Goal: Task Accomplishment & Management: Complete application form

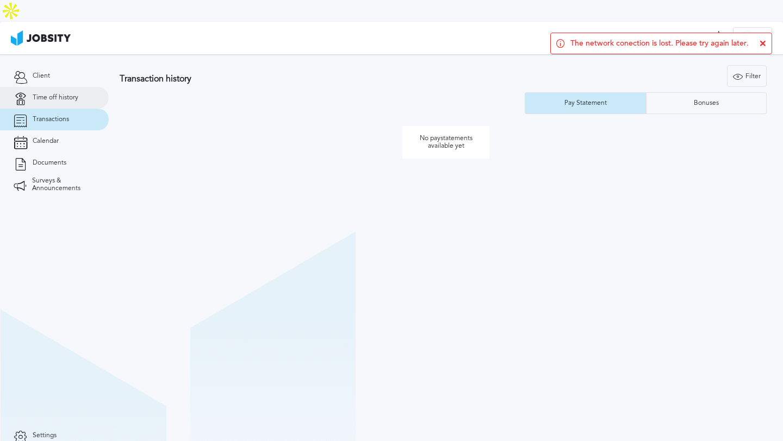
click at [48, 94] on span "Time off history" at bounding box center [56, 98] width 46 height 8
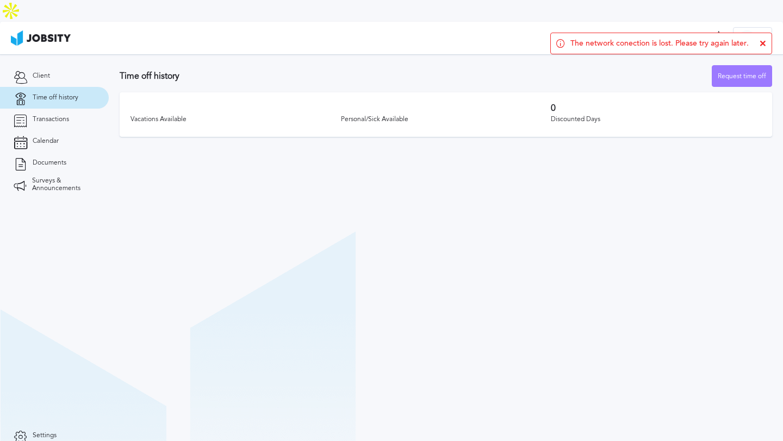
click at [554, 182] on section "Time off history Request time off Vacations Available Personal/Sick Available 0…" at bounding box center [446, 258] width 674 height 409
click at [764, 45] on icon at bounding box center [762, 43] width 7 height 7
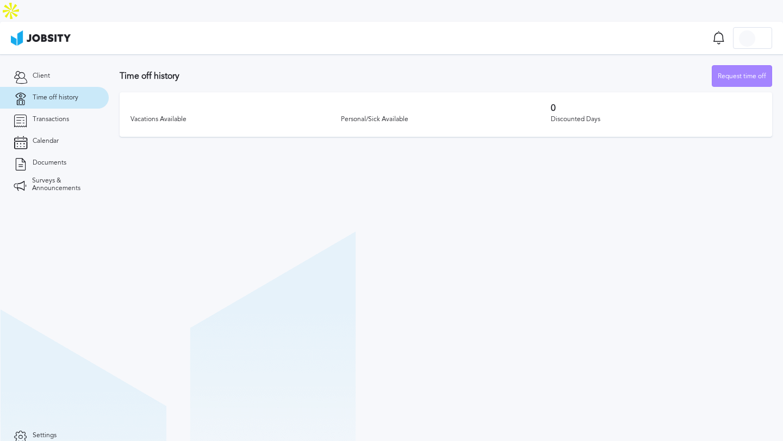
click at [744, 66] on div "Request time off" at bounding box center [741, 77] width 59 height 22
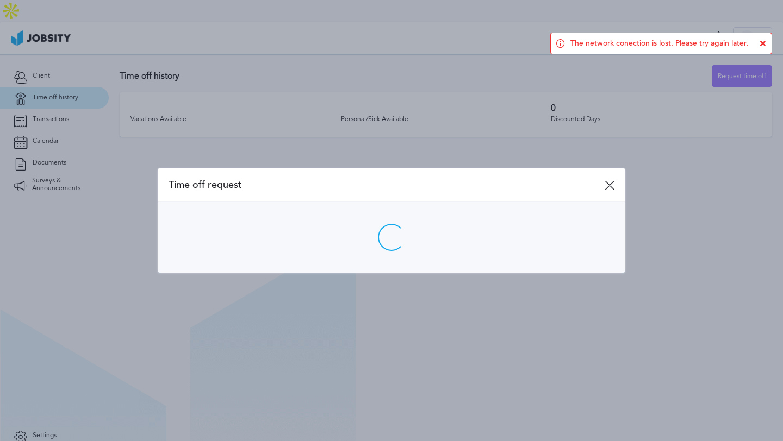
click at [404, 146] on div at bounding box center [391, 220] width 783 height 441
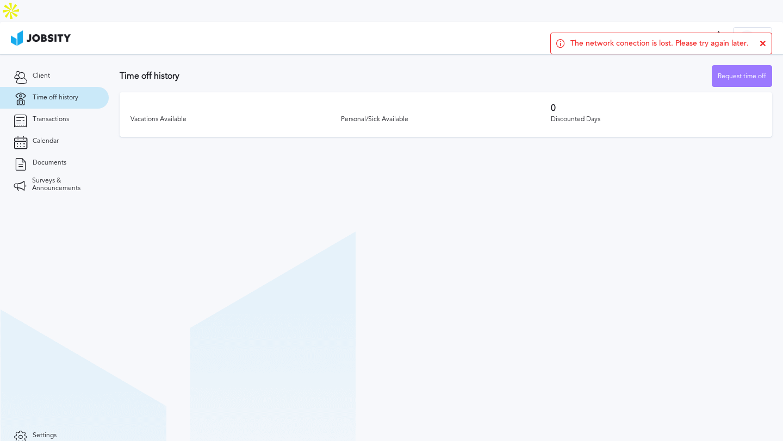
click at [464, 218] on section "Time off history Request time off Vacations Available Personal/Sick Available 0…" at bounding box center [446, 258] width 674 height 409
click at [764, 43] on icon at bounding box center [762, 43] width 7 height 7
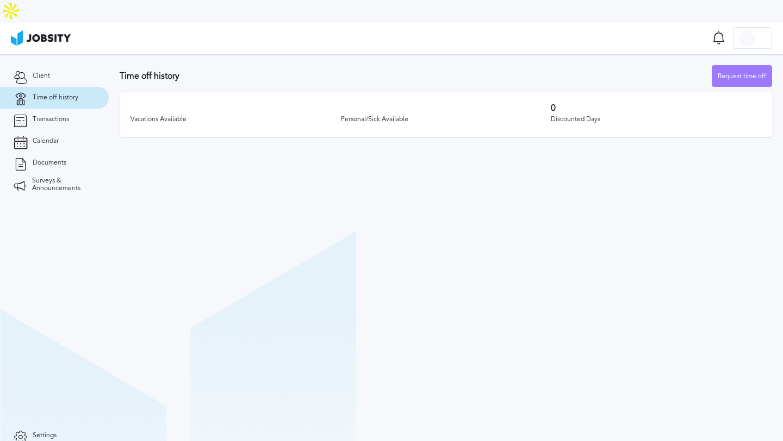
click at [548, 210] on section "Time off history Request time off Vacations Available Personal/Sick Available 0…" at bounding box center [446, 258] width 674 height 409
click at [738, 66] on div "Request time off" at bounding box center [741, 77] width 59 height 22
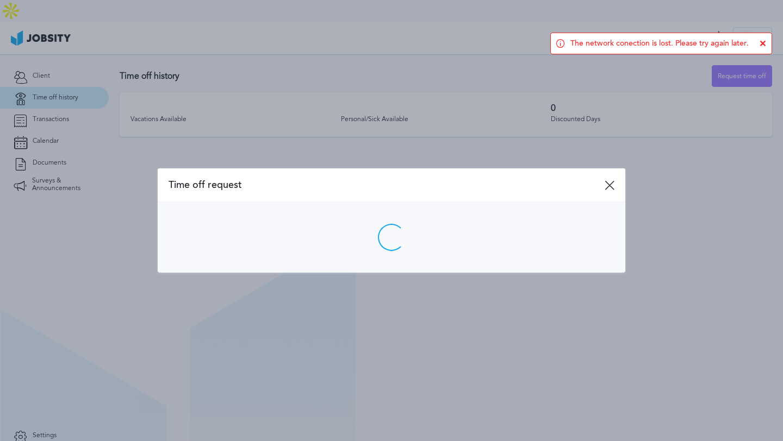
click at [562, 123] on div at bounding box center [391, 220] width 783 height 441
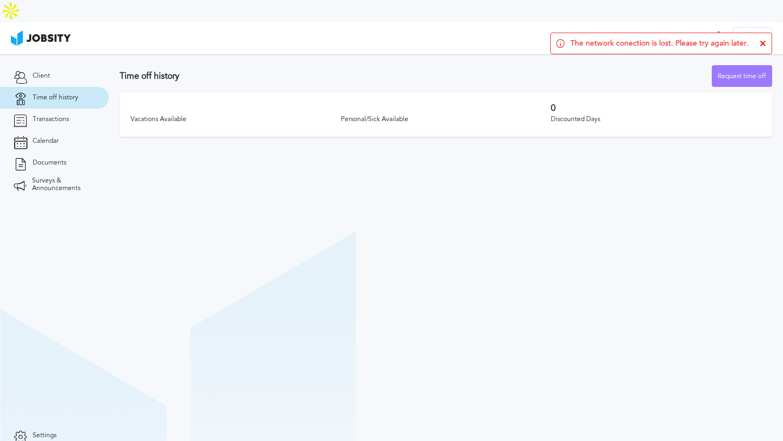
click at [762, 39] on div "The network conection is lost. Please try again later." at bounding box center [661, 44] width 222 height 22
click at [764, 45] on icon at bounding box center [762, 43] width 7 height 7
click at [765, 40] on icon at bounding box center [762, 43] width 7 height 7
click at [754, 53] on div "The network conection is lost. Please try again later." at bounding box center [661, 44] width 222 height 22
click at [763, 47] on div "The network conection is lost. Please try again later." at bounding box center [661, 44] width 222 height 22
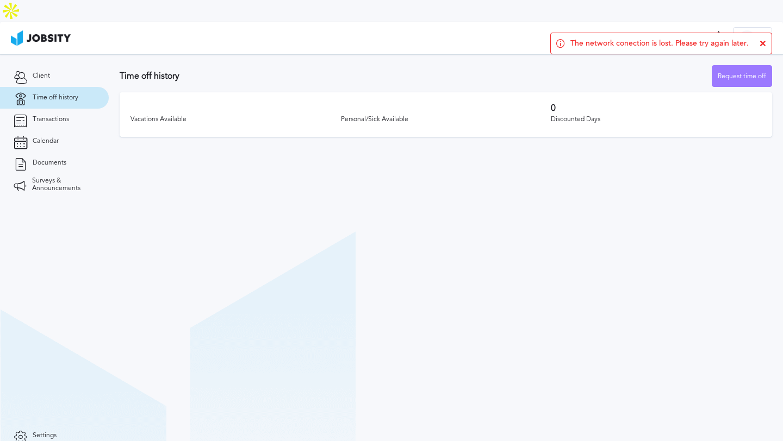
click at [763, 41] on icon at bounding box center [762, 43] width 7 height 7
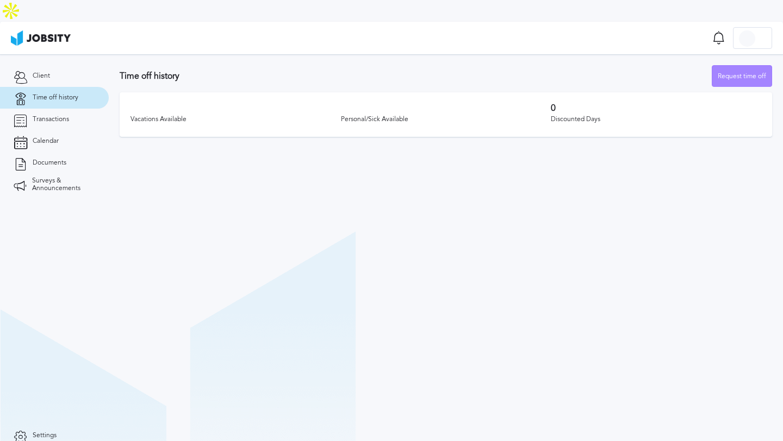
click at [755, 66] on div "Request time off" at bounding box center [741, 77] width 59 height 22
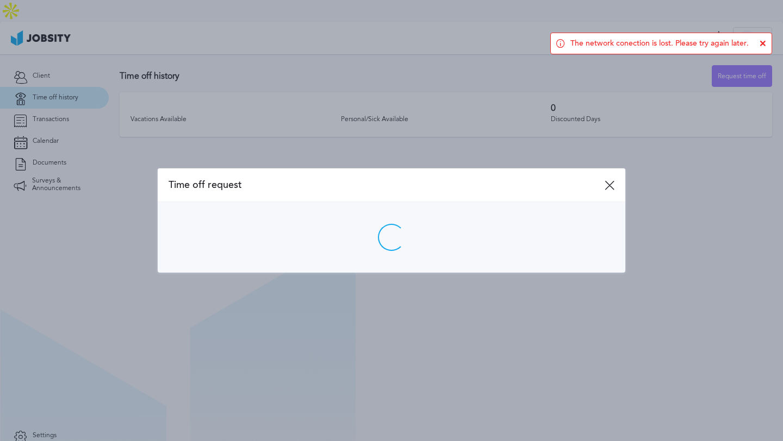
click at [760, 48] on div "The network conection is lost. Please try again later." at bounding box center [661, 44] width 222 height 22
click at [761, 47] on div "The network conection is lost. Please try again later." at bounding box center [661, 44] width 222 height 22
click at [761, 44] on icon at bounding box center [762, 43] width 7 height 7
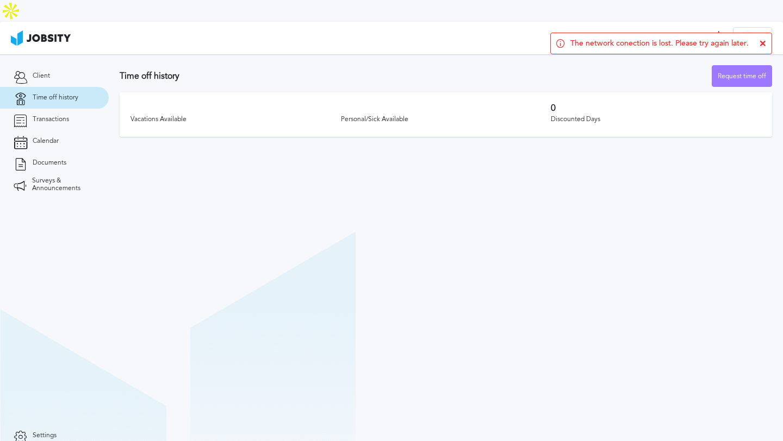
click at [764, 43] on icon at bounding box center [762, 43] width 7 height 7
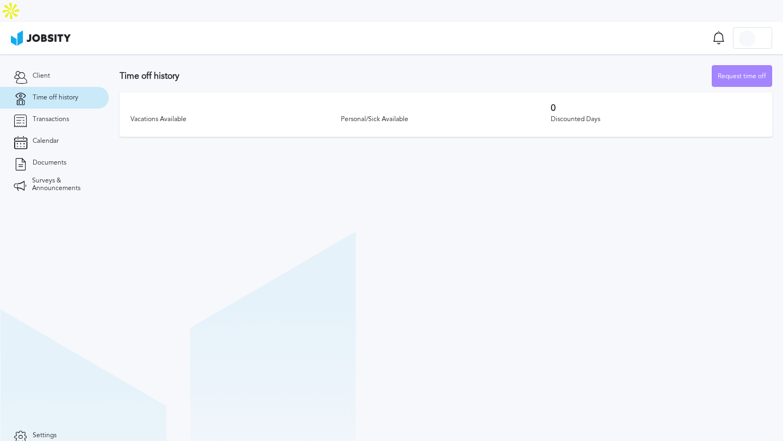
click at [745, 66] on div "Request time off" at bounding box center [741, 77] width 59 height 22
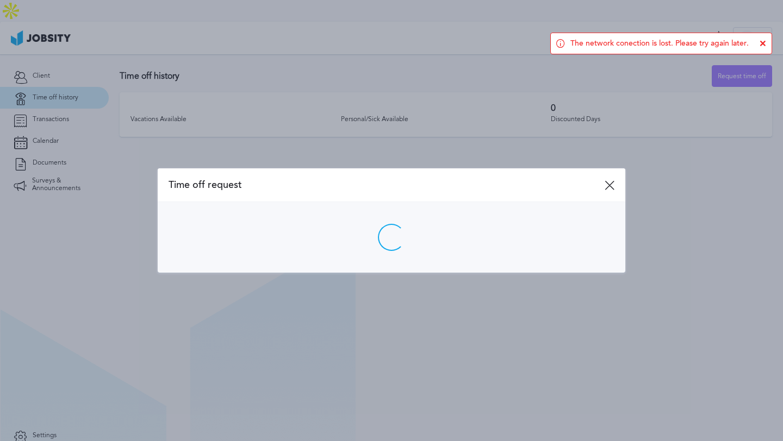
click at [762, 44] on icon at bounding box center [762, 43] width 7 height 7
click at [759, 47] on div "The network conection is lost. Please try again later." at bounding box center [661, 44] width 222 height 22
click at [765, 45] on icon at bounding box center [762, 43] width 7 height 7
click at [761, 46] on icon at bounding box center [762, 43] width 7 height 7
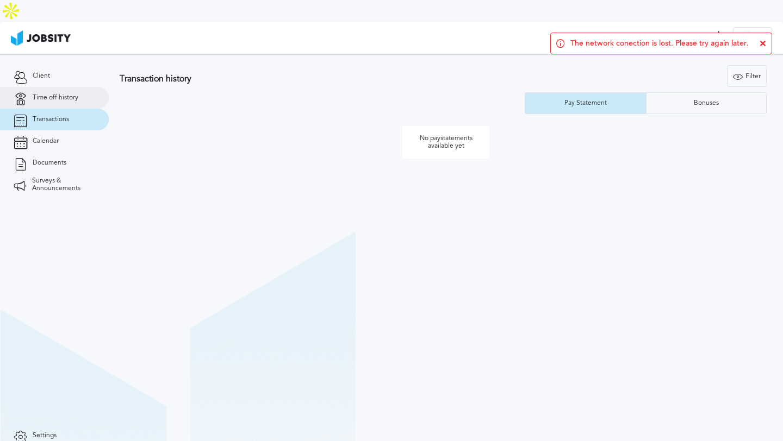
click at [76, 87] on link "Time off history" at bounding box center [54, 98] width 109 height 22
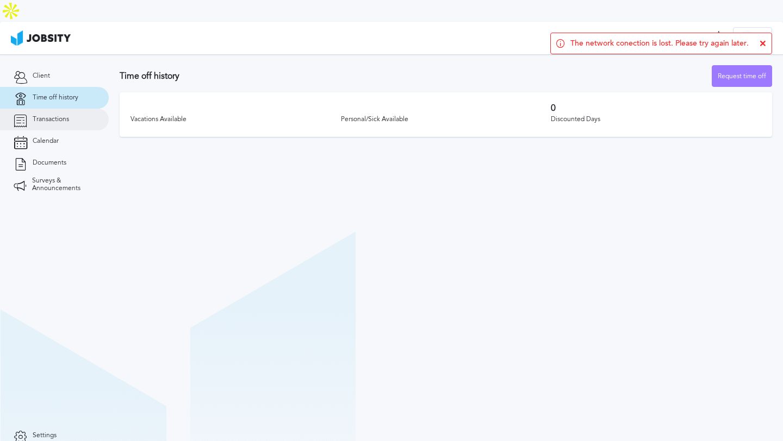
click at [70, 109] on link "Transactions" at bounding box center [54, 120] width 109 height 22
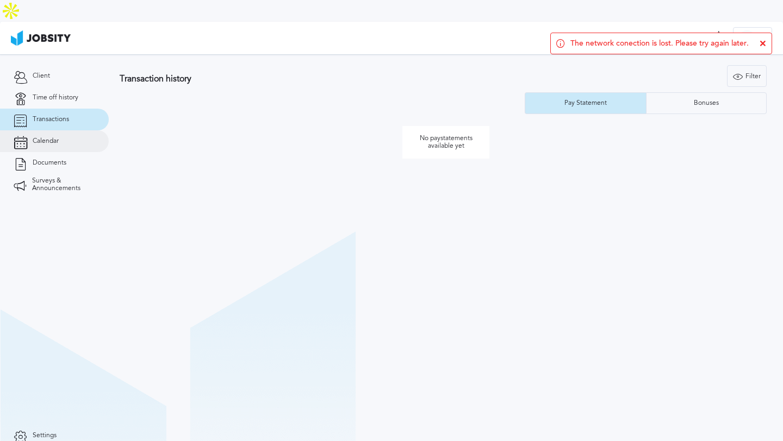
click at [47, 137] on span "Calendar" at bounding box center [46, 141] width 26 height 8
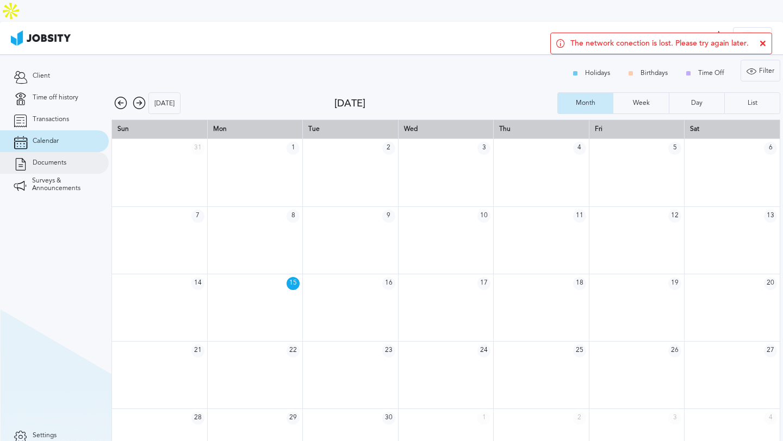
click at [50, 152] on link "Documents" at bounding box center [54, 163] width 109 height 22
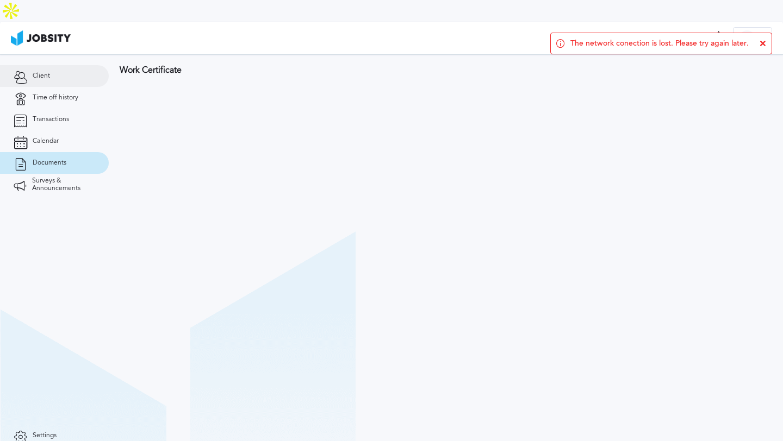
click at [67, 65] on link "Client" at bounding box center [54, 76] width 109 height 22
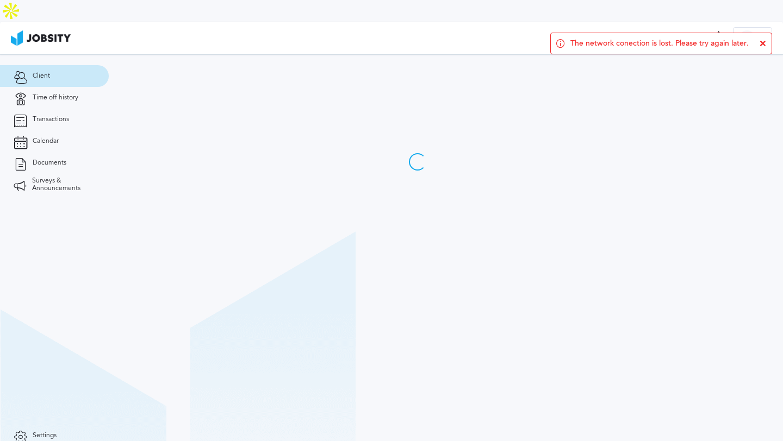
click at [762, 43] on icon at bounding box center [762, 43] width 7 height 7
click at [762, 46] on icon at bounding box center [762, 43] width 7 height 7
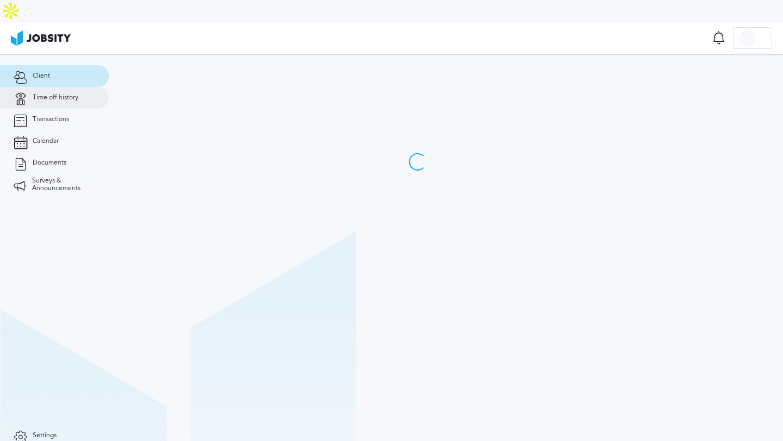
click at [49, 87] on link "Time off history" at bounding box center [54, 98] width 109 height 22
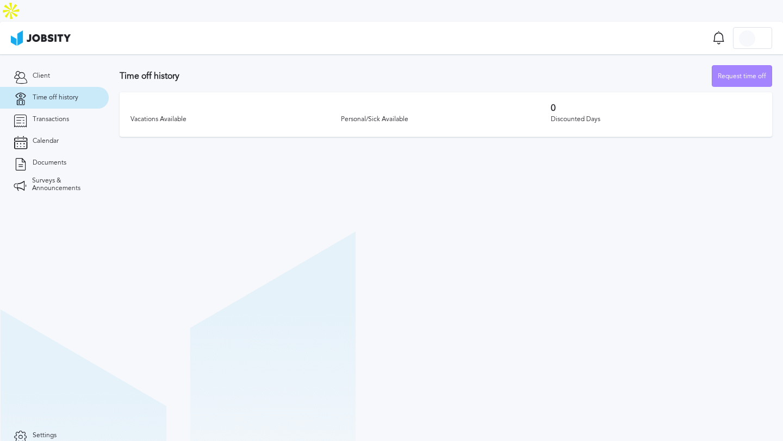
click at [753, 66] on div "Request time off" at bounding box center [741, 77] width 59 height 22
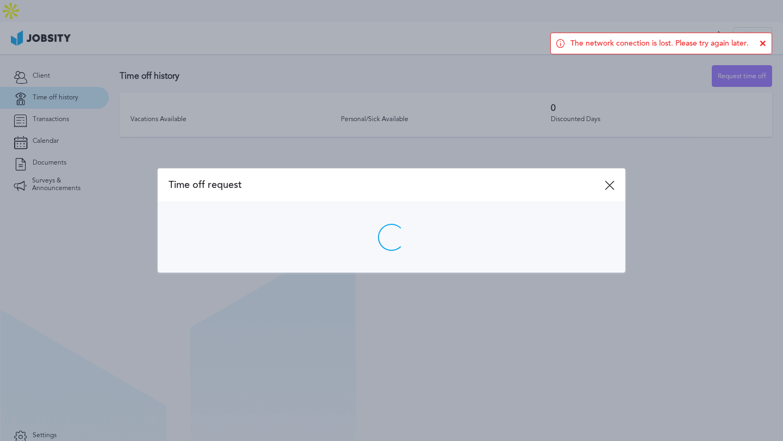
click at [506, 54] on div at bounding box center [391, 220] width 783 height 441
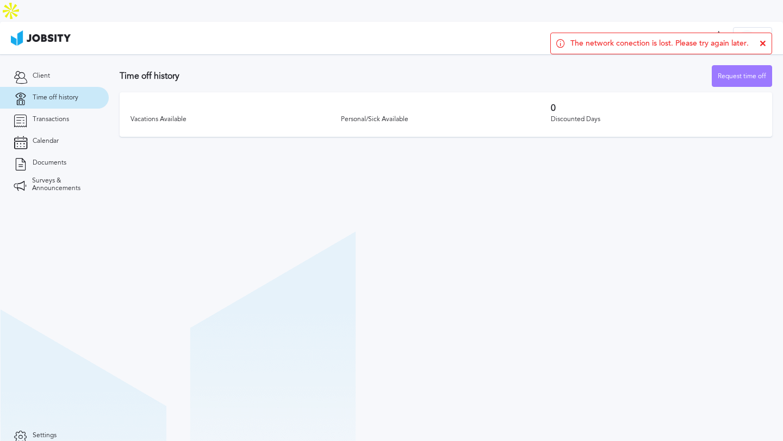
click at [762, 45] on icon at bounding box center [762, 43] width 7 height 7
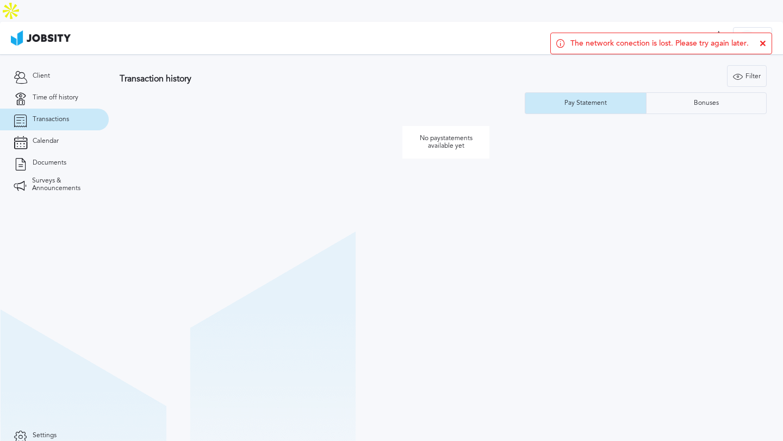
click at [765, 44] on icon at bounding box center [762, 43] width 7 height 7
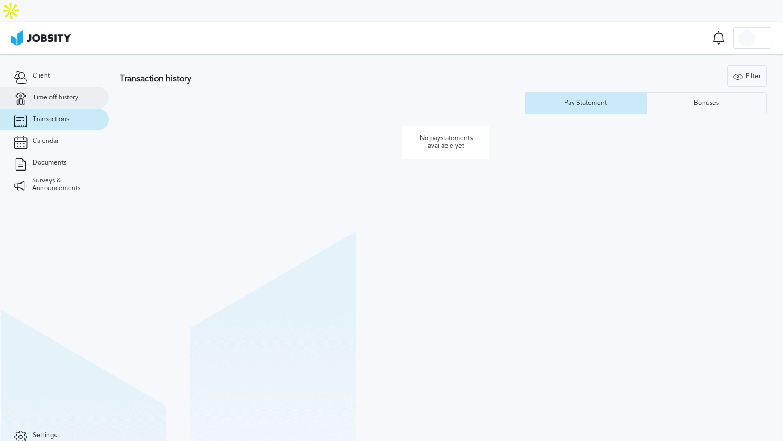
click at [67, 87] on link "Time off history" at bounding box center [54, 98] width 109 height 22
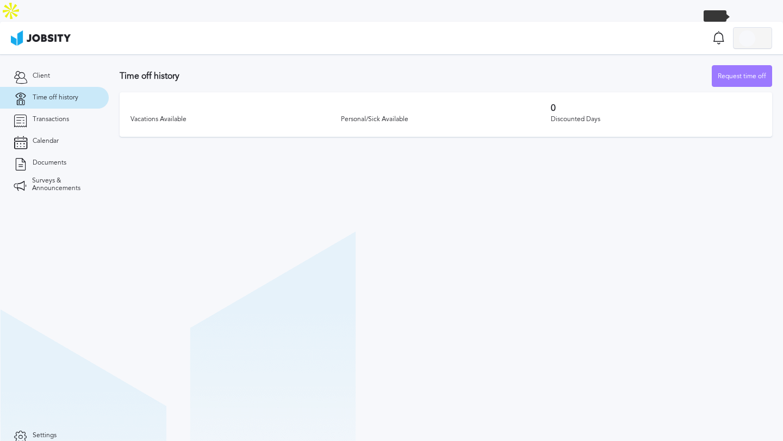
click at [751, 30] on div at bounding box center [747, 38] width 16 height 16
click at [736, 104] on div "Log Out" at bounding box center [391, 220] width 783 height 441
click at [753, 30] on div at bounding box center [747, 38] width 16 height 16
click at [737, 57] on div "Log Out" at bounding box center [391, 220] width 783 height 441
click at [737, 66] on div "Request time off" at bounding box center [741, 77] width 59 height 22
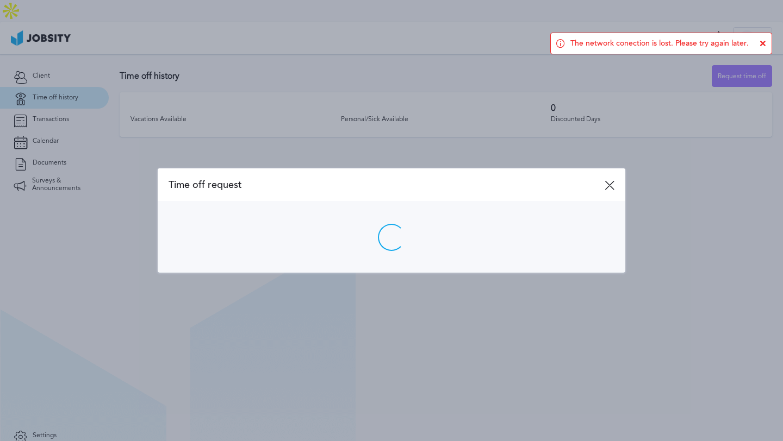
click at [506, 44] on div at bounding box center [391, 220] width 783 height 441
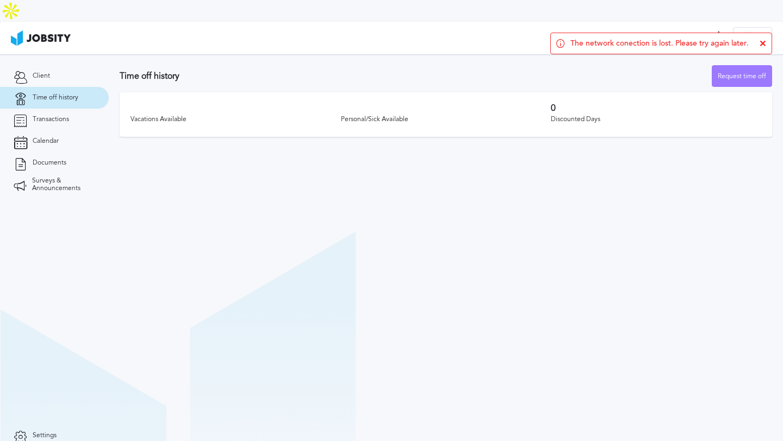
click at [766, 42] on div "The network conection is lost. Please try again later." at bounding box center [661, 44] width 222 height 22
click at [764, 44] on icon at bounding box center [762, 43] width 7 height 7
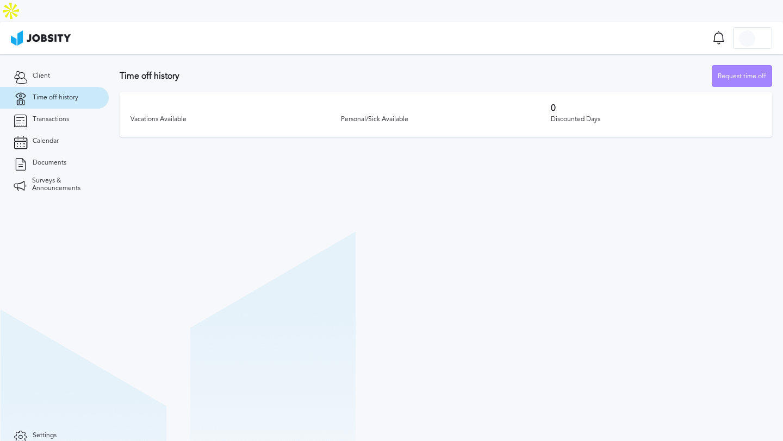
click at [740, 66] on div "Request time off" at bounding box center [741, 77] width 59 height 22
